Goal: Check status: Check status

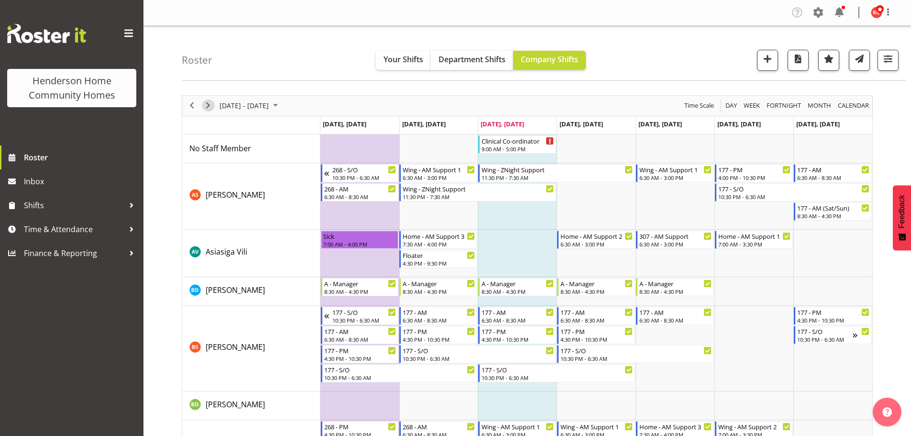
click at [210, 107] on span "Next" at bounding box center [207, 105] width 11 height 12
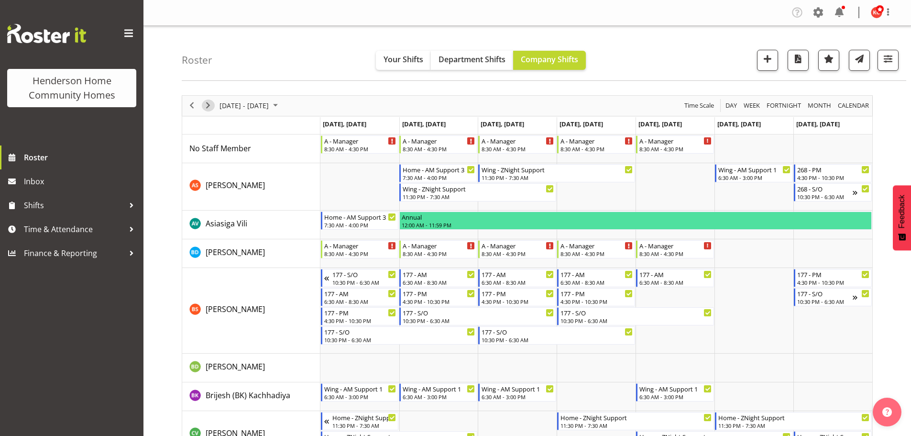
click at [210, 107] on span "Next" at bounding box center [207, 105] width 11 height 12
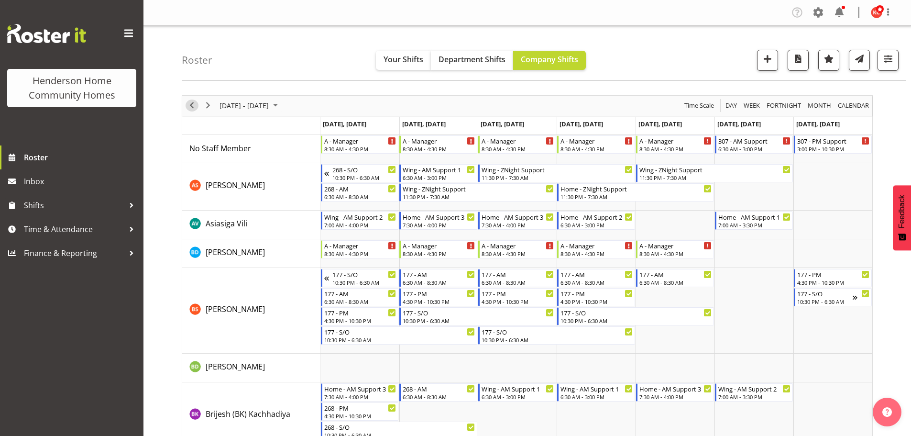
click at [190, 107] on span "Previous" at bounding box center [191, 105] width 11 height 12
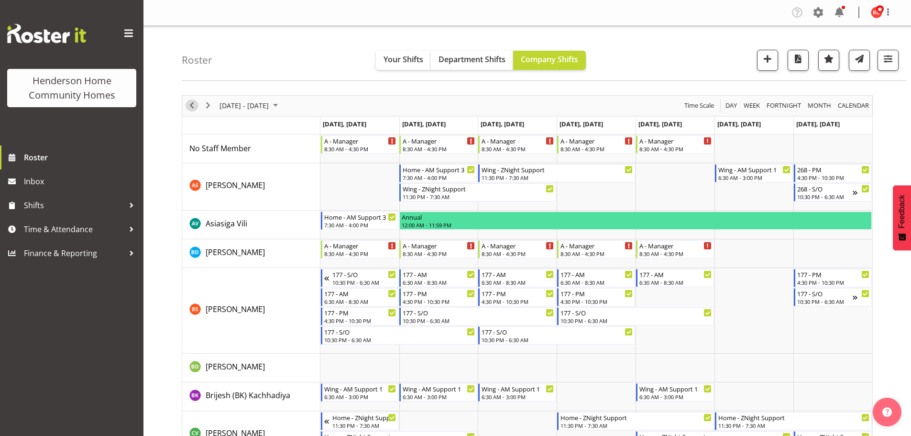
click at [190, 107] on span "Previous" at bounding box center [191, 105] width 11 height 12
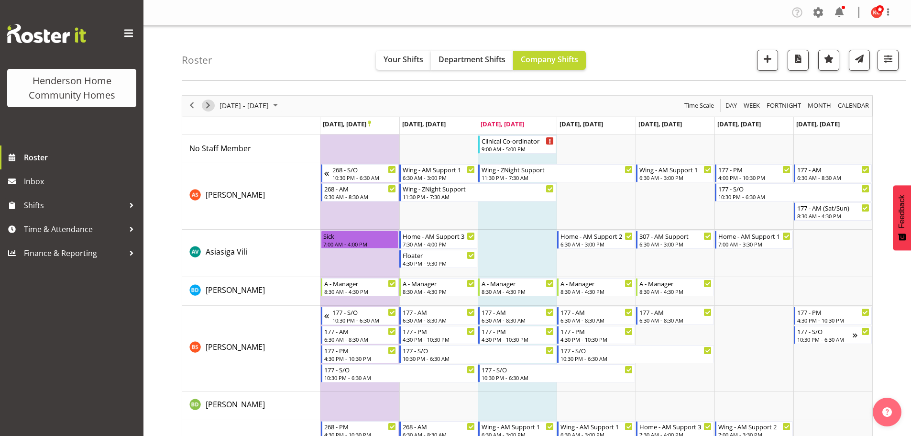
click at [210, 103] on span "Next" at bounding box center [207, 105] width 11 height 12
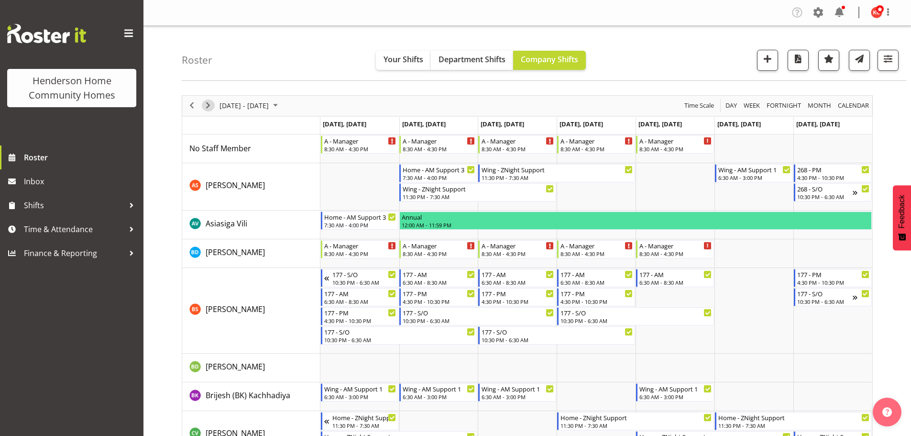
click at [209, 107] on span "Next" at bounding box center [207, 105] width 11 height 12
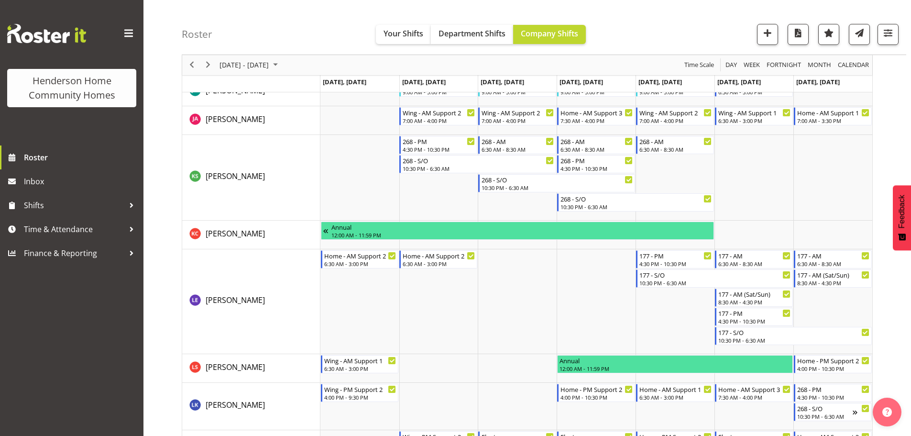
scroll to position [861, 0]
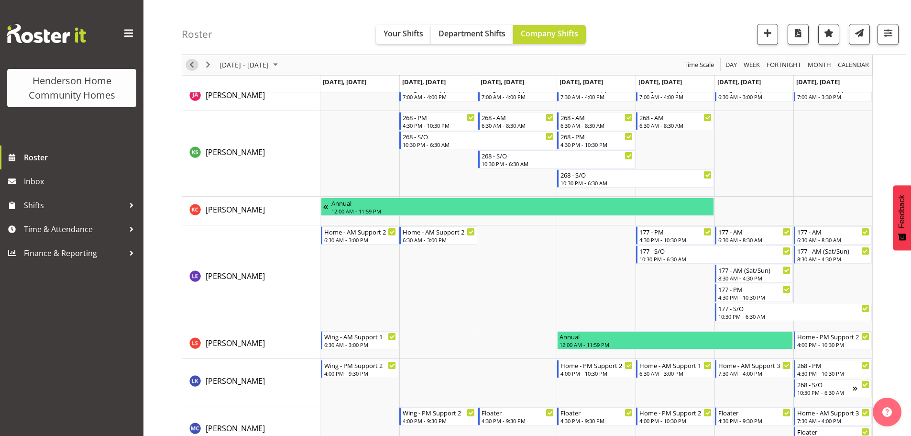
click at [190, 64] on span "Previous" at bounding box center [191, 65] width 11 height 12
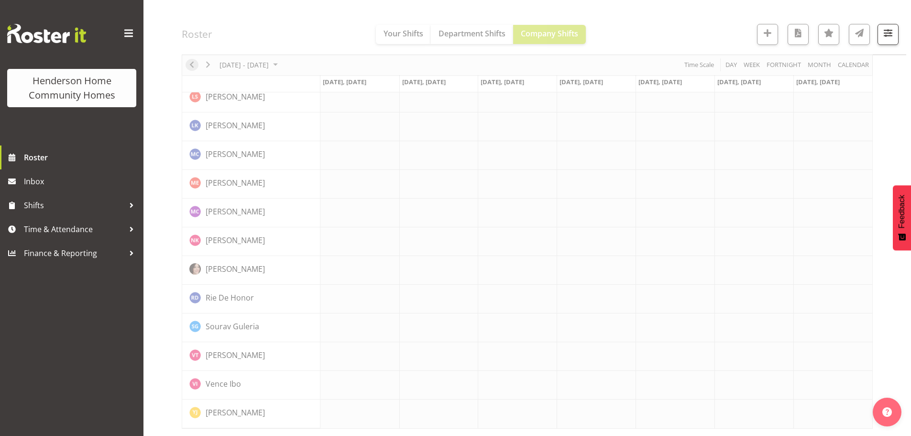
scroll to position [653, 0]
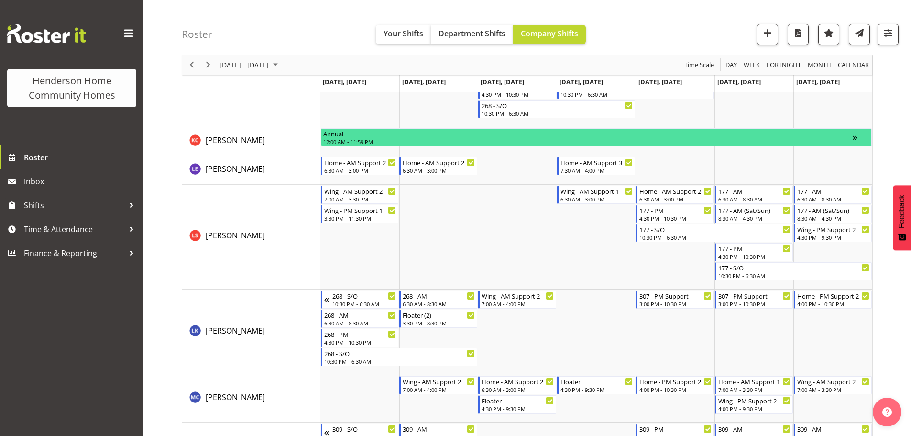
scroll to position [812, 0]
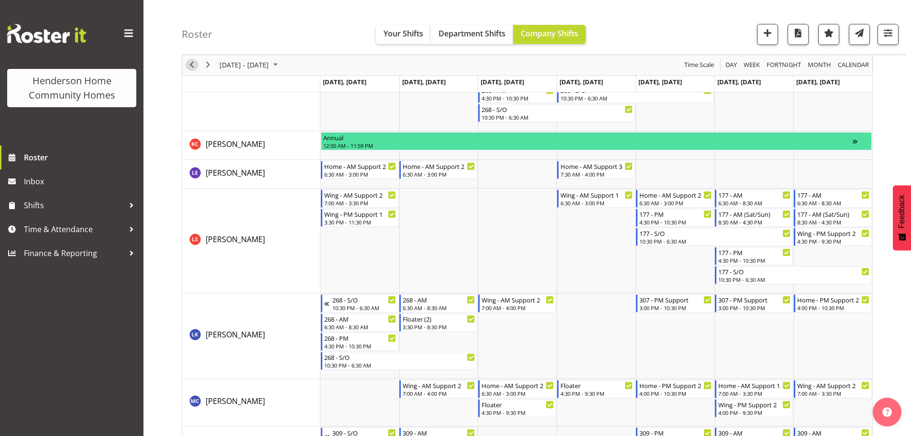
click at [191, 66] on span "Previous" at bounding box center [191, 65] width 11 height 12
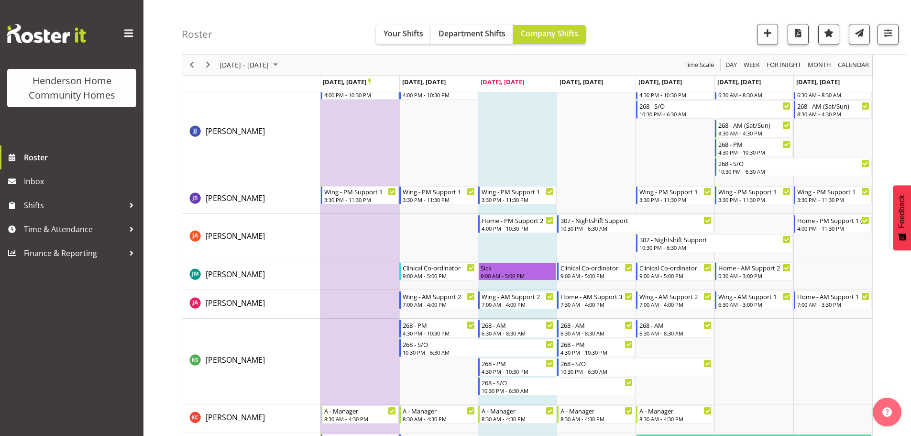
scroll to position [974, 0]
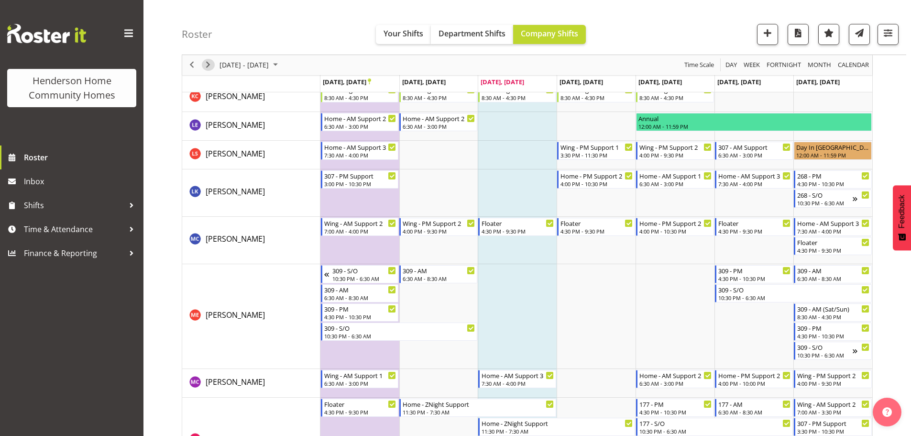
click at [211, 67] on span "Next" at bounding box center [207, 65] width 11 height 12
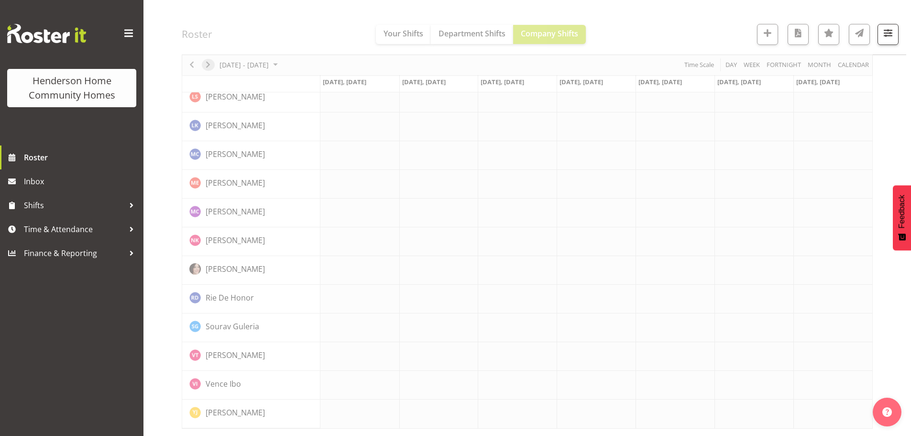
scroll to position [653, 0]
